Goal: Task Accomplishment & Management: Use online tool/utility

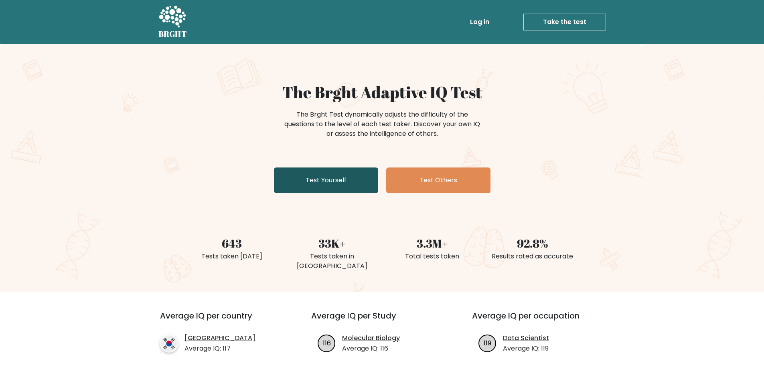
click at [294, 179] on link "Test Yourself" at bounding box center [326, 181] width 104 height 26
drag, startPoint x: 294, startPoint y: 207, endPoint x: 295, endPoint y: 203, distance: 4.6
drag, startPoint x: 295, startPoint y: 203, endPoint x: 160, endPoint y: 120, distance: 158.8
click at [158, 120] on div "The Brght Adaptive IQ Test The Brght Test dynamically adjusts the difficulty of…" at bounding box center [382, 168] width 764 height 248
click at [318, 185] on link "Test Yourself" at bounding box center [326, 181] width 104 height 26
